Goal: Task Accomplishment & Management: Manage account settings

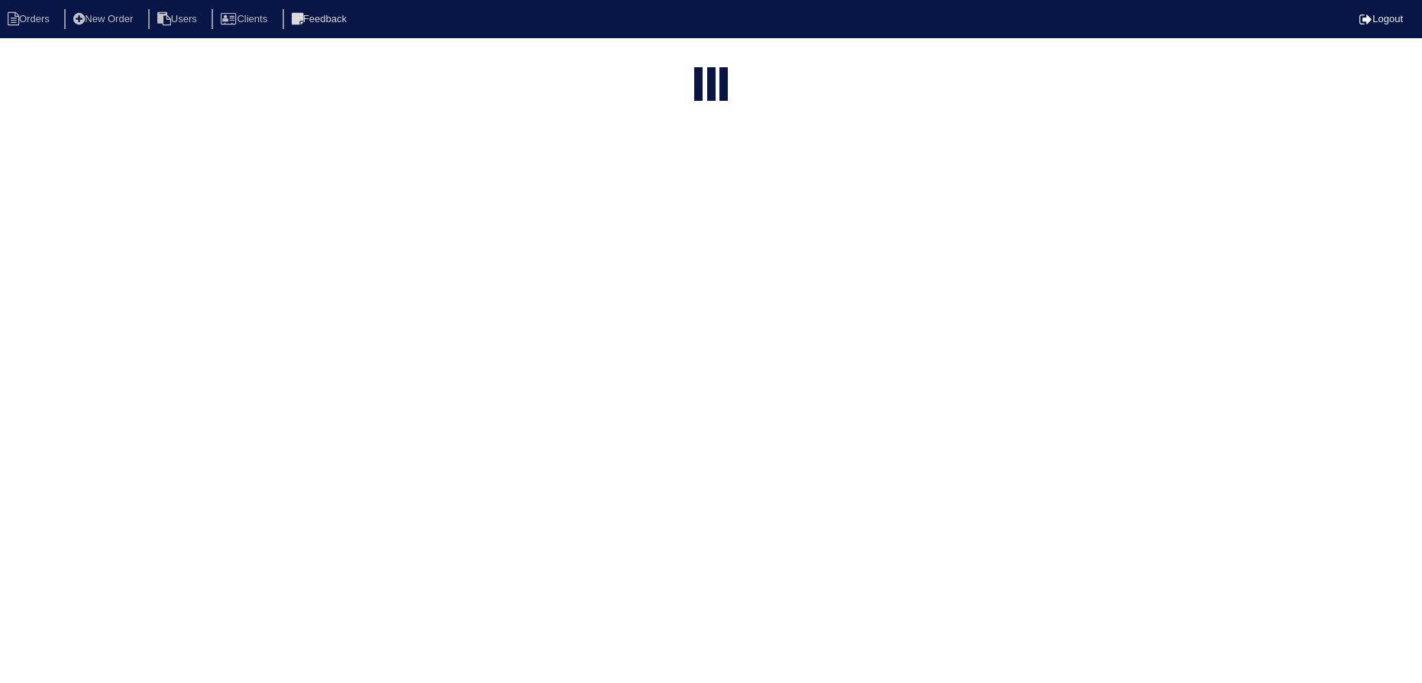
select select "15"
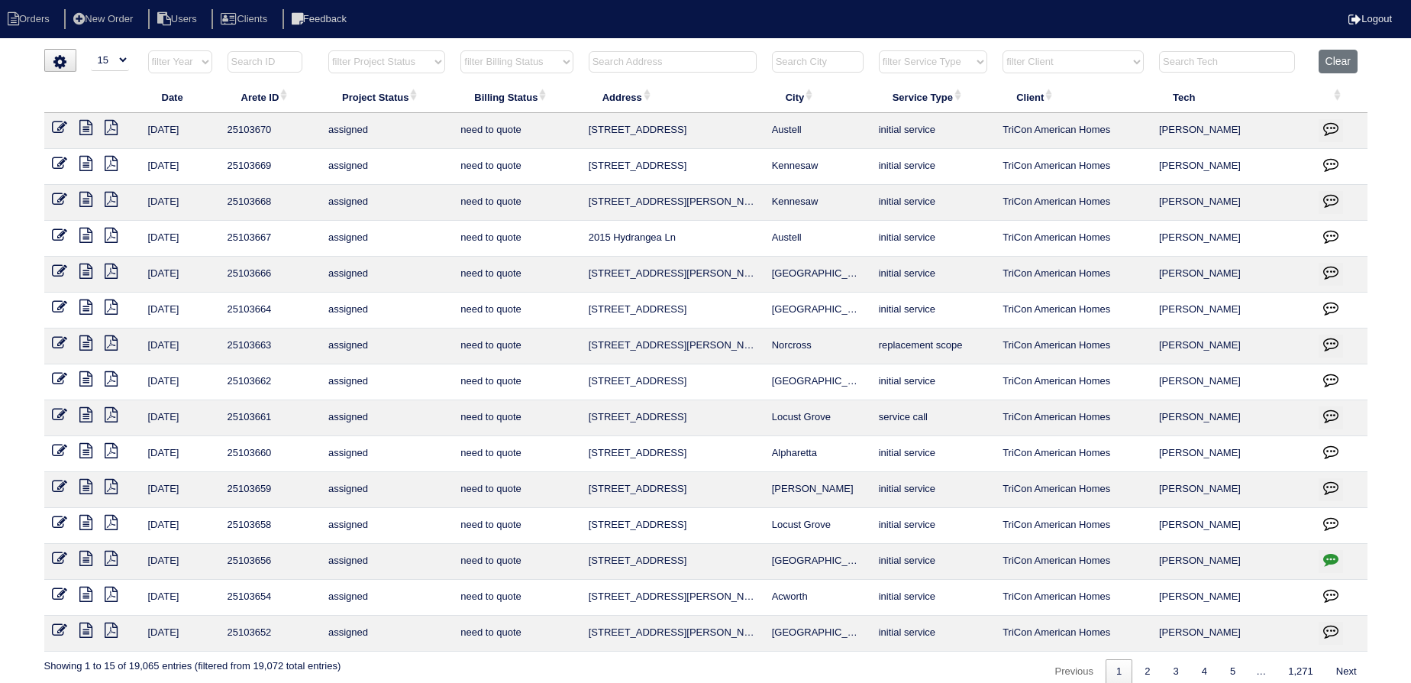
click at [695, 56] on input "text" at bounding box center [673, 61] width 168 height 21
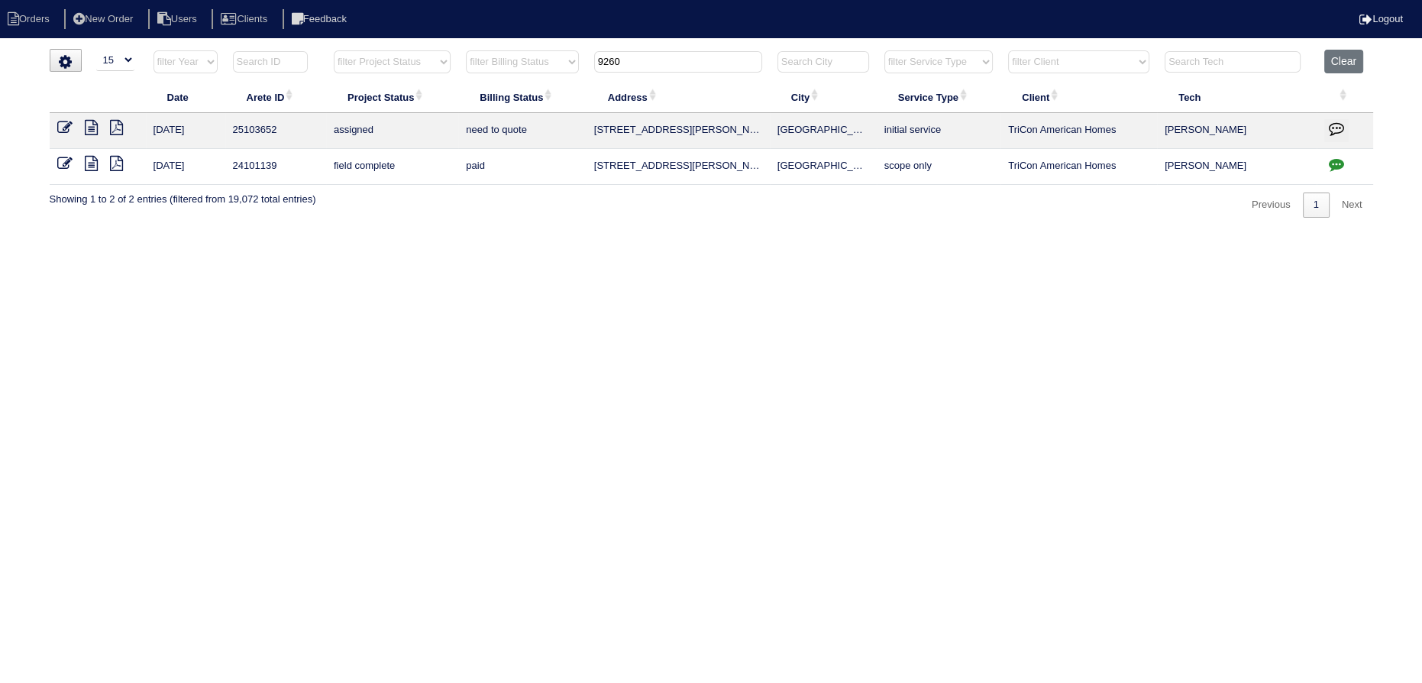
drag, startPoint x: 625, startPoint y: 49, endPoint x: 470, endPoint y: 54, distance: 155.1
click at [470, 54] on tr "filter Year -- Any Year -- 2025 2024 2023 2022 2021 2020 2019 filter Project St…" at bounding box center [711, 65] width 1323 height 31
drag, startPoint x: 507, startPoint y: 56, endPoint x: 516, endPoint y: 50, distance: 11.0
click at [514, 50] on tr "filter Year -- Any Year -- 2025 2024 2023 2022 2021 2020 2019 filter Project St…" at bounding box center [711, 65] width 1323 height 31
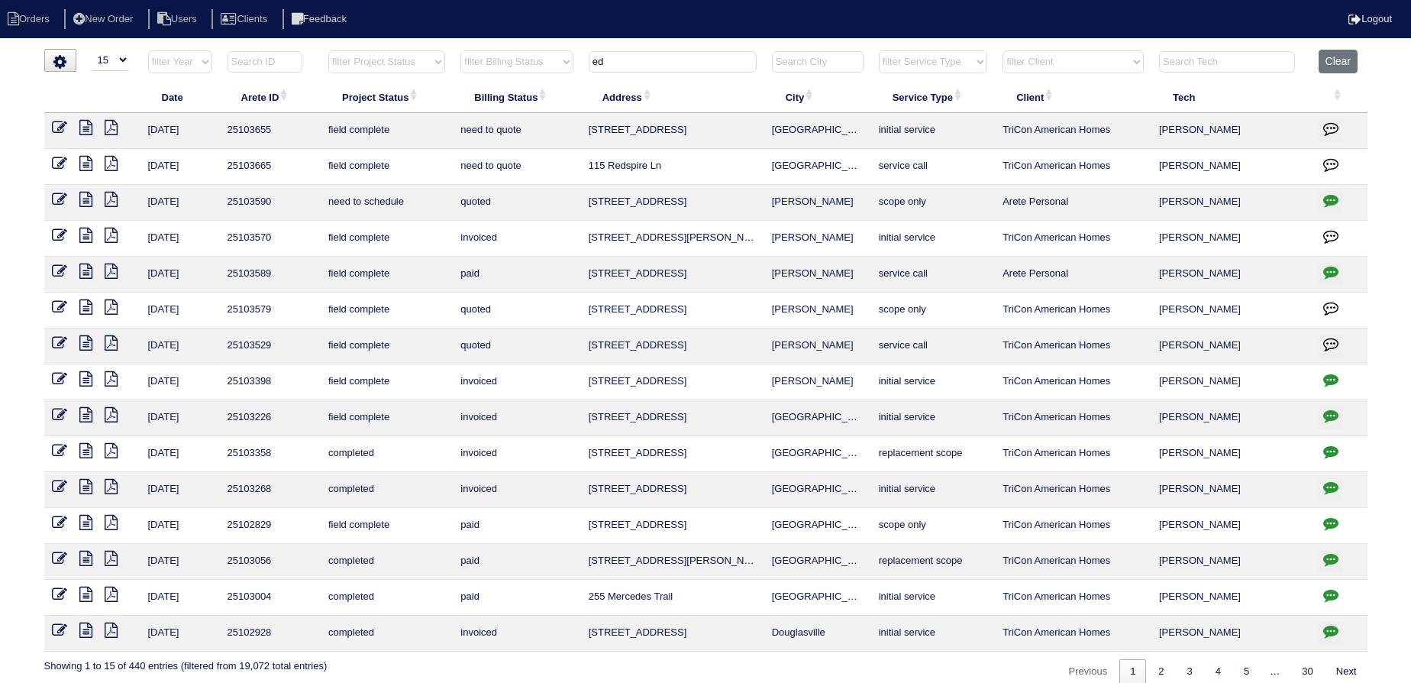
type input "e"
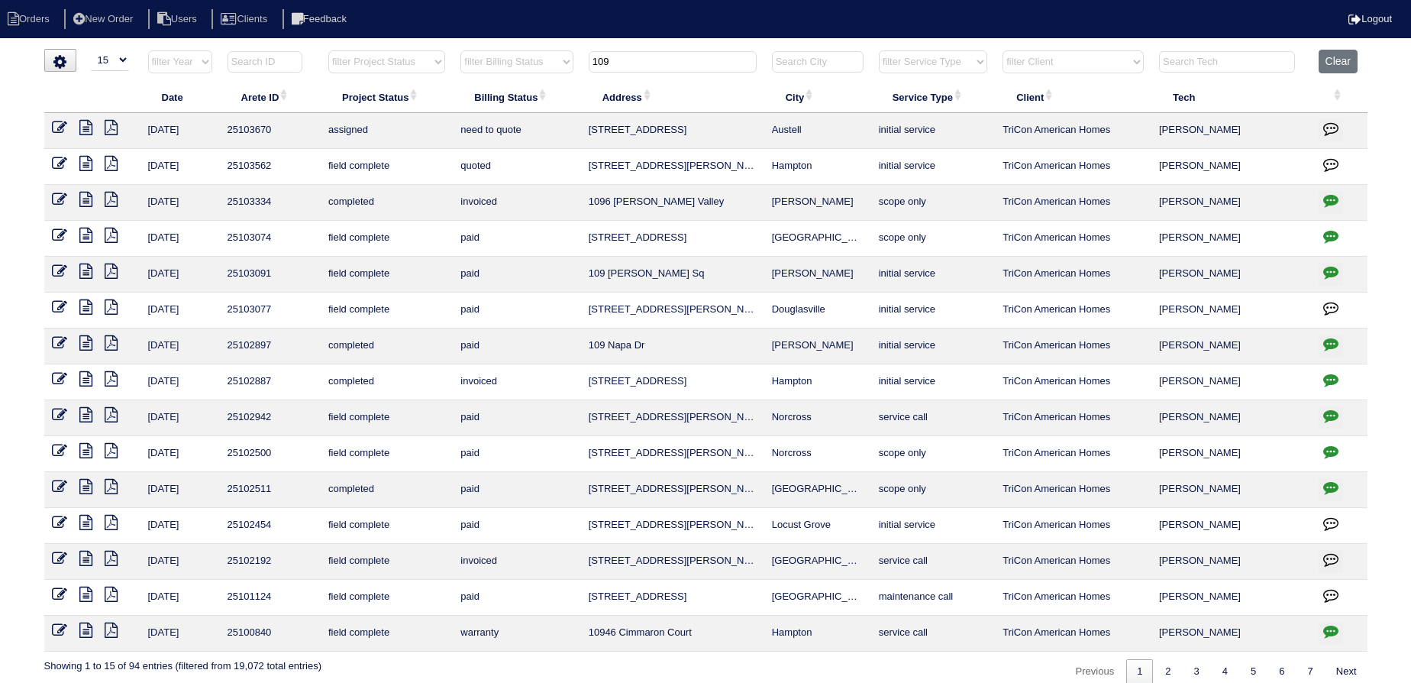
type input "109"
click at [61, 121] on icon at bounding box center [59, 127] width 15 height 15
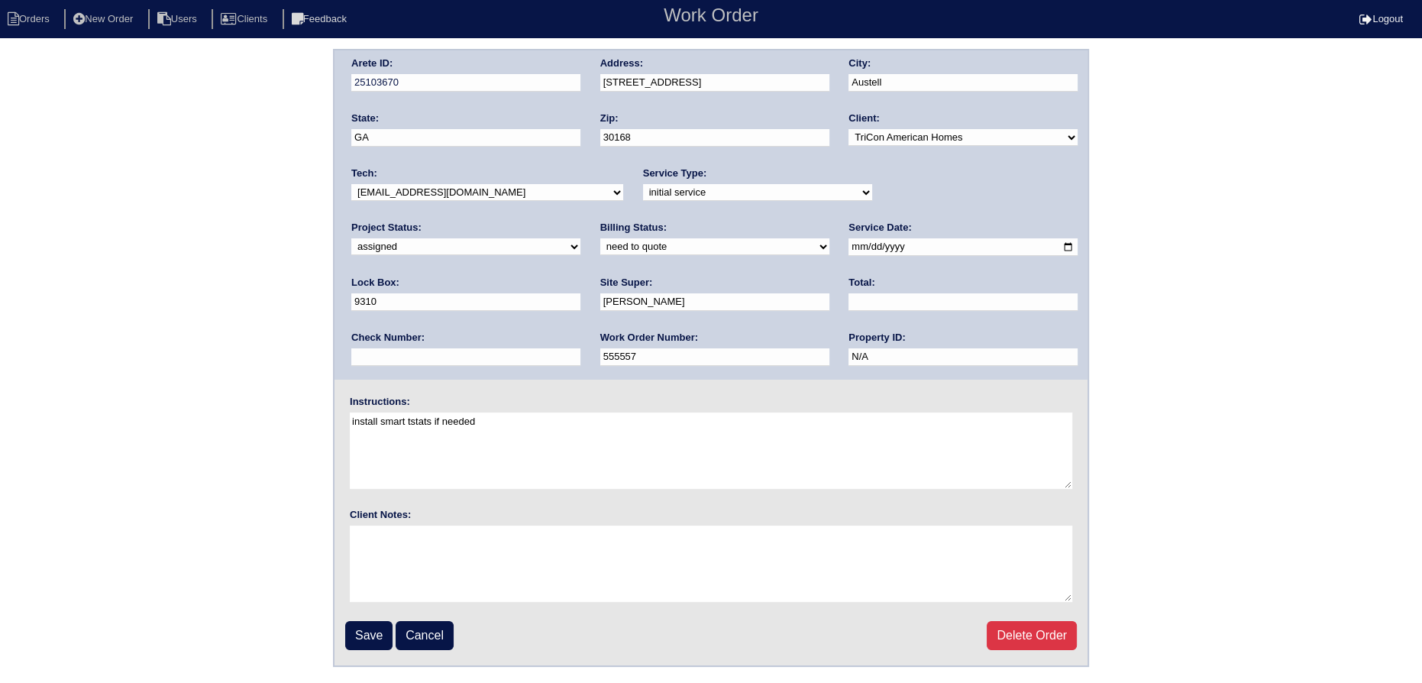
click at [580, 293] on input "9310" at bounding box center [465, 302] width 229 height 18
click at [708, 376] on fieldset "Arete ID: 25103670 Address: 1094 Winterbrook Way City: Austell State: GA Zip: 3…" at bounding box center [710, 357] width 753 height 615
click at [34, 26] on li "Orders" at bounding box center [31, 19] width 62 height 21
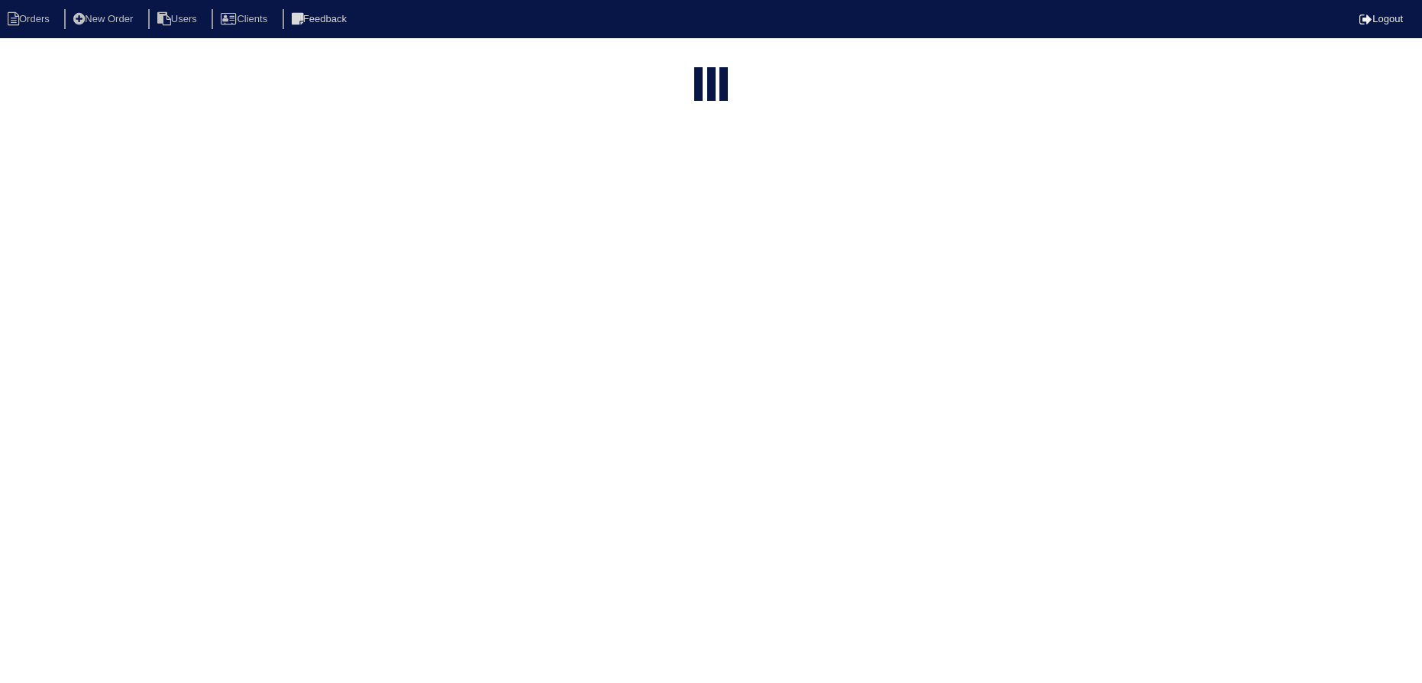
select select "15"
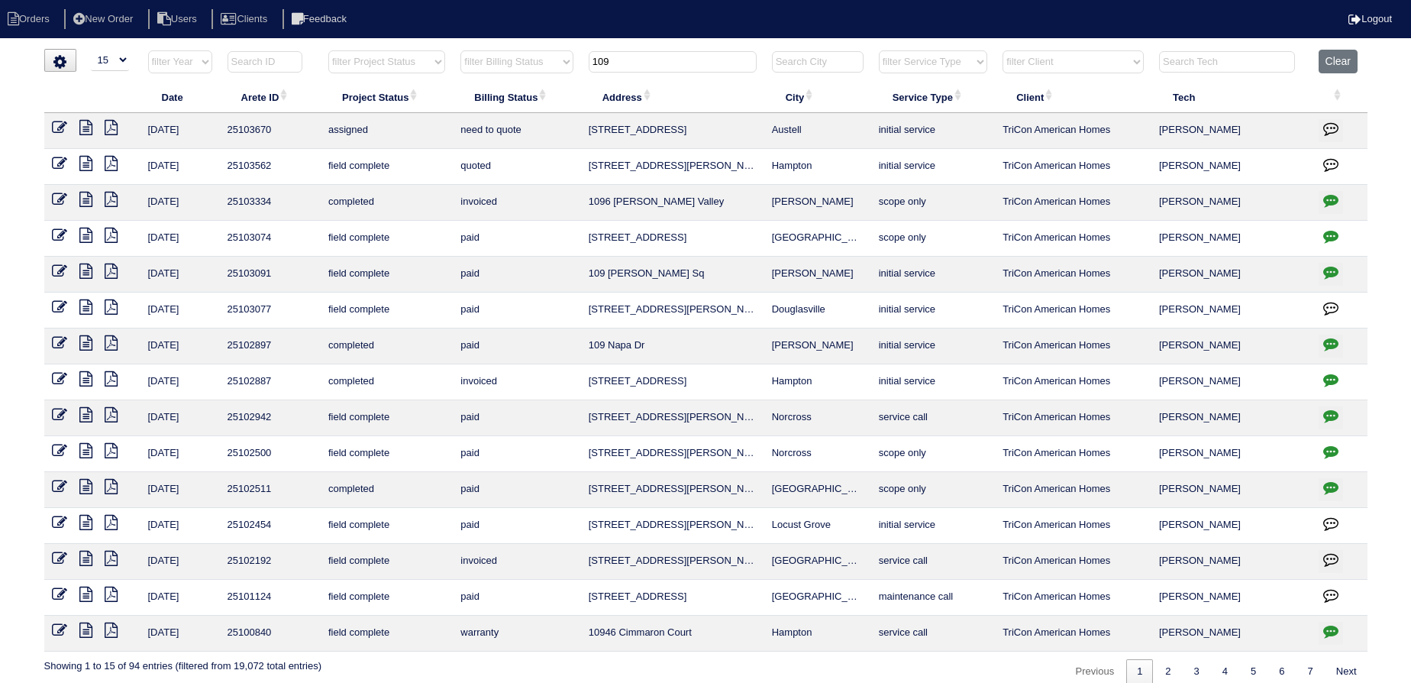
click at [1372, 56] on div "loading... ▼ 10 15 25 50 200 500 Search: Date Arete ID Project Status Billing S…" at bounding box center [705, 366] width 1411 height 635
click at [1354, 56] on button "Clear" at bounding box center [1337, 62] width 39 height 24
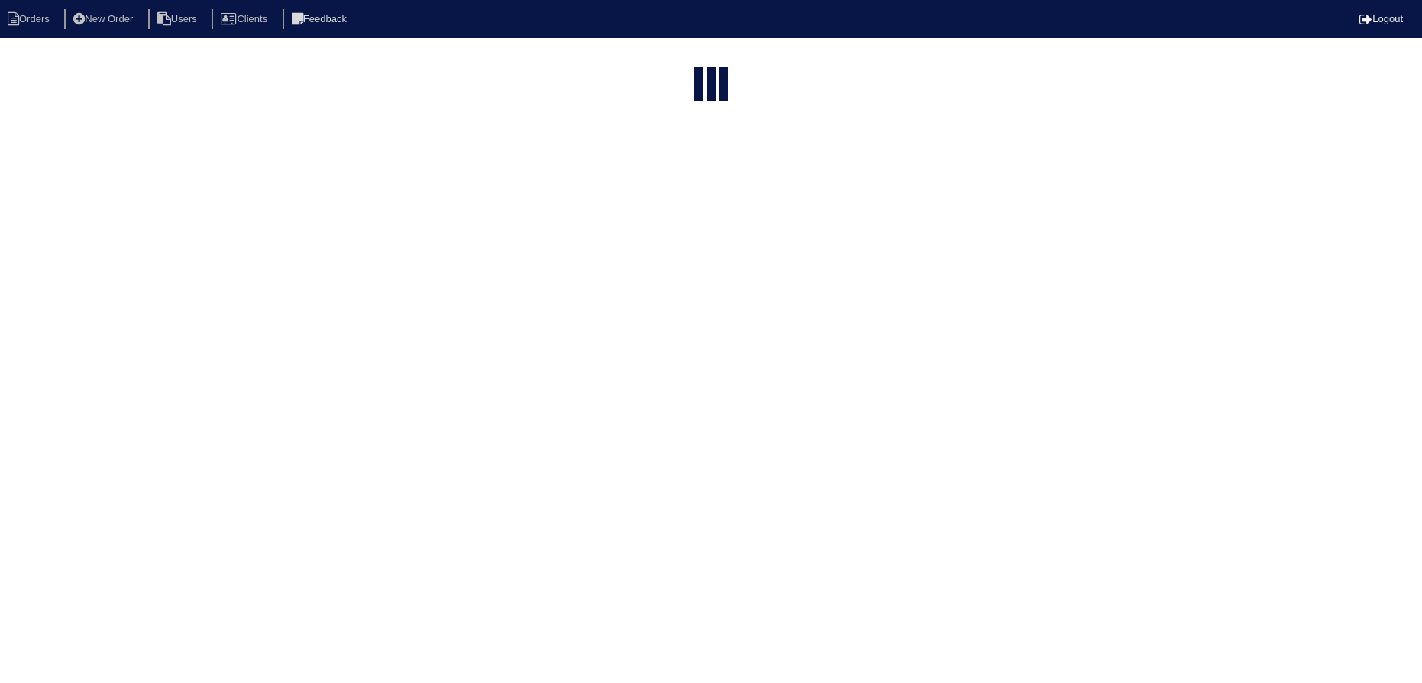
select select "15"
